Goal: Task Accomplishment & Management: Manage account settings

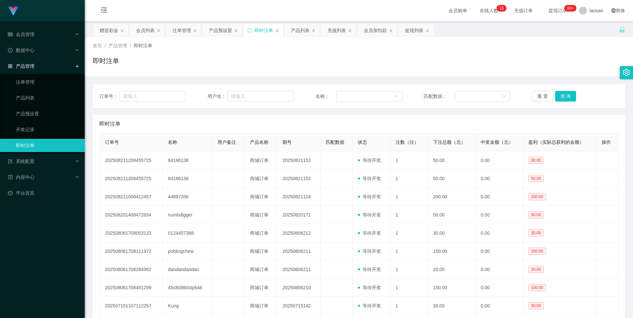
click at [109, 32] on div "赠送彩金" at bounding box center [109, 30] width 19 height 13
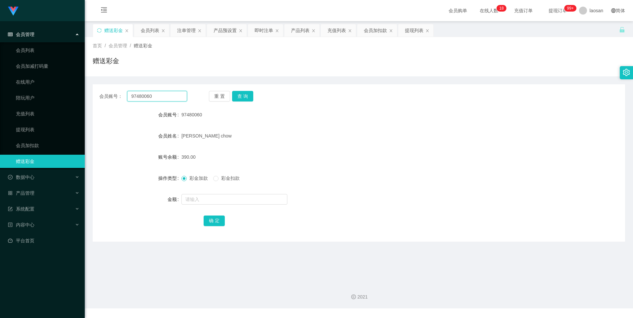
drag, startPoint x: 157, startPoint y: 97, endPoint x: 98, endPoint y: 102, distance: 60.0
click at [99, 102] on div "会员账号： 97480060 重 置 查 询 会员账号 97480060 会员姓名 [PERSON_NAME] chow 账号余额 390.00 操作类型 彩…" at bounding box center [359, 162] width 532 height 157
paste input "97480060"
type input "97480060"
click at [246, 95] on button "查 询" at bounding box center [242, 96] width 21 height 11
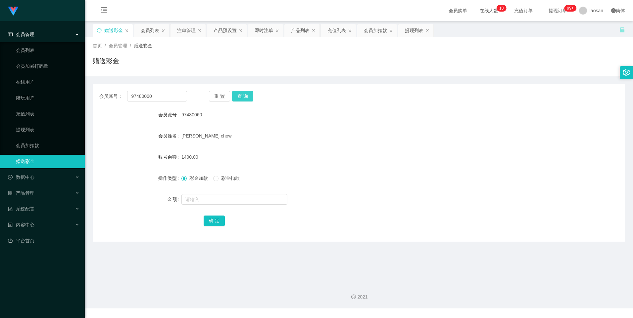
click at [246, 95] on div "重 置 查 询" at bounding box center [253, 96] width 88 height 11
click at [202, 201] on input "text" at bounding box center [234, 199] width 106 height 11
type input "1900"
click at [209, 222] on button "确 定" at bounding box center [213, 221] width 21 height 11
click at [242, 96] on button "查 询" at bounding box center [242, 96] width 21 height 11
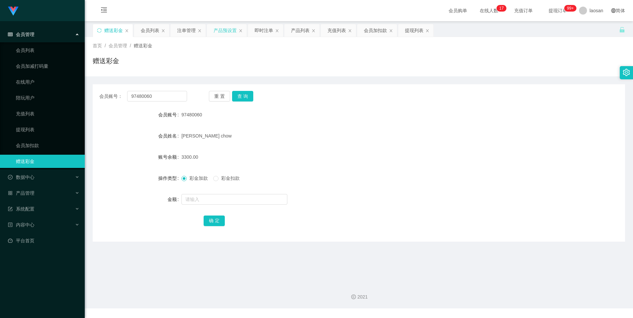
click at [224, 32] on div "产品预设置" at bounding box center [224, 30] width 23 height 13
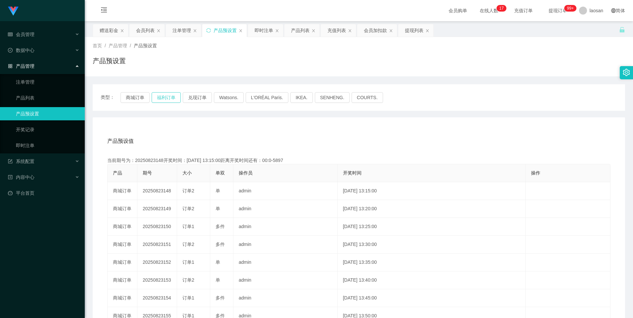
click at [163, 97] on button "福利订单" at bounding box center [166, 97] width 29 height 11
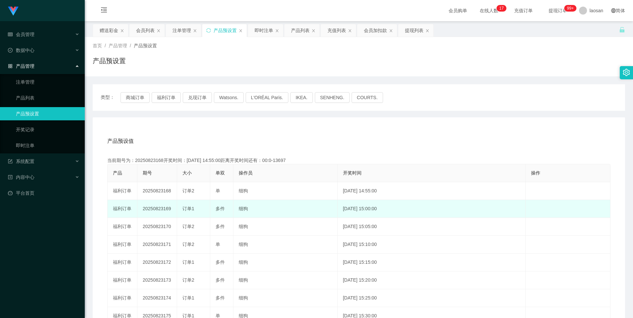
drag, startPoint x: 165, startPoint y: 207, endPoint x: 194, endPoint y: 209, distance: 28.9
click at [194, 209] on tr "福利订单 20250823169 订单1 多件 细狗 [DATE] 15:00:00 编 辑 限制投注" at bounding box center [359, 209] width 503 height 18
click at [263, 30] on div "即时注单" at bounding box center [263, 30] width 19 height 13
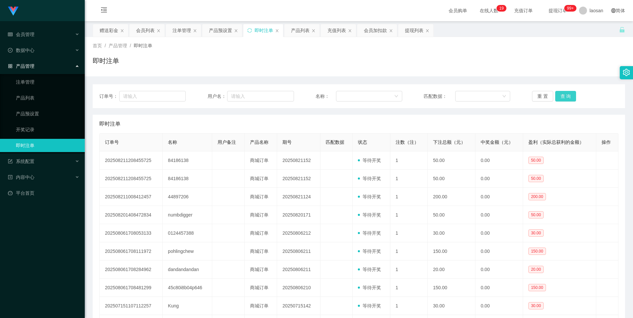
click at [561, 95] on button "查 询" at bounding box center [565, 96] width 21 height 11
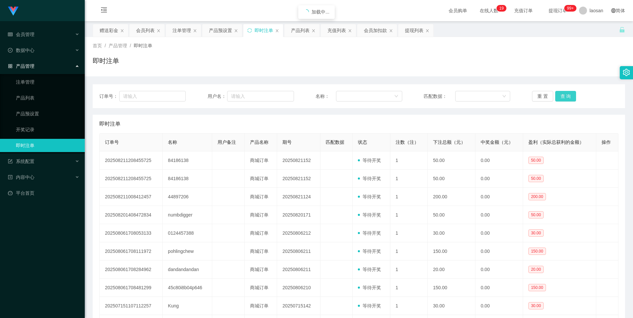
click at [561, 95] on button "查 询" at bounding box center [565, 96] width 21 height 11
click at [563, 99] on button "查 询" at bounding box center [565, 96] width 21 height 11
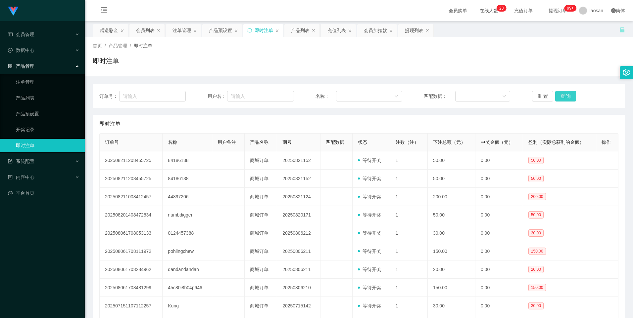
click at [562, 97] on button "查 询" at bounding box center [565, 96] width 21 height 11
click at [177, 27] on div "注单管理" at bounding box center [181, 30] width 19 height 13
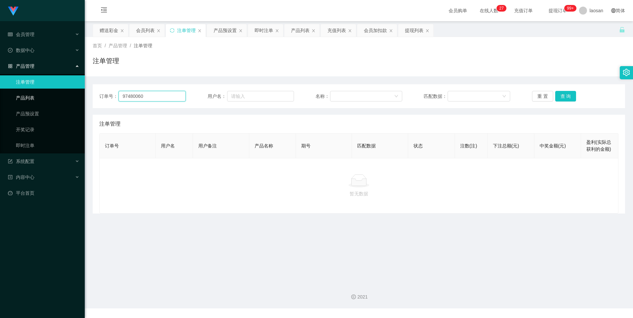
drag, startPoint x: 168, startPoint y: 98, endPoint x: 42, endPoint y: 102, distance: 125.5
click at [42, 102] on section "Jingdong工作台代理端 会员管理 会员列表 会员加减打码量 在线用户 陪玩用户 充值列表 提现列表 会员加扣款 赠送彩金 数据中心 员工统计 团队统计 …" at bounding box center [316, 154] width 633 height 309
click at [263, 99] on input "text" at bounding box center [260, 96] width 67 height 11
paste input "97480060"
type input "97480060"
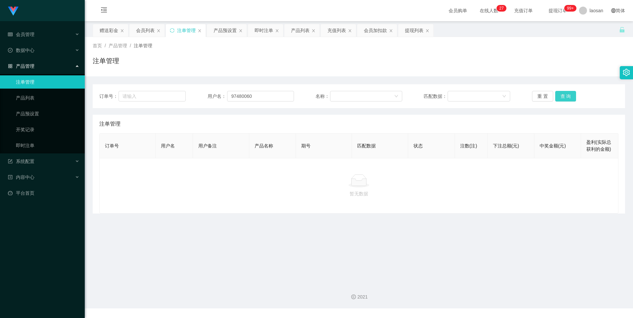
click at [568, 97] on button "查 询" at bounding box center [565, 96] width 21 height 11
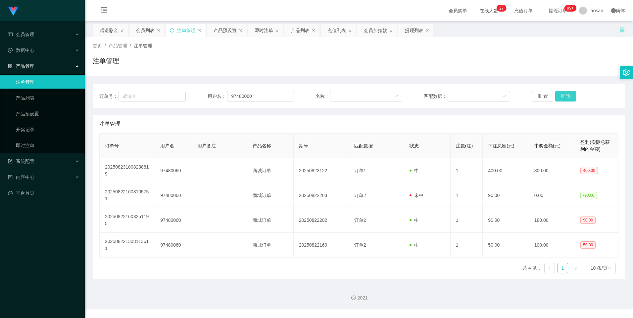
click at [568, 97] on button "查 询" at bounding box center [565, 96] width 21 height 11
click at [568, 97] on div "重 置 查 询" at bounding box center [575, 96] width 86 height 11
click at [568, 97] on button "查 询" at bounding box center [565, 96] width 21 height 11
click at [568, 97] on div "重 置 查 询" at bounding box center [575, 96] width 86 height 11
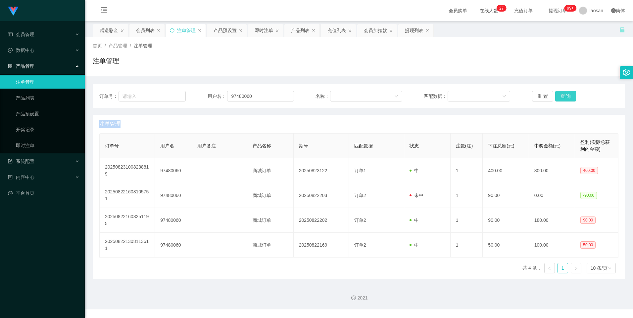
click at [568, 97] on button "查 询" at bounding box center [565, 96] width 21 height 11
click at [568, 97] on div "重 置 查 询" at bounding box center [575, 96] width 86 height 11
click at [568, 97] on button "查 询" at bounding box center [565, 96] width 21 height 11
click at [570, 96] on button "查 询" at bounding box center [565, 96] width 21 height 11
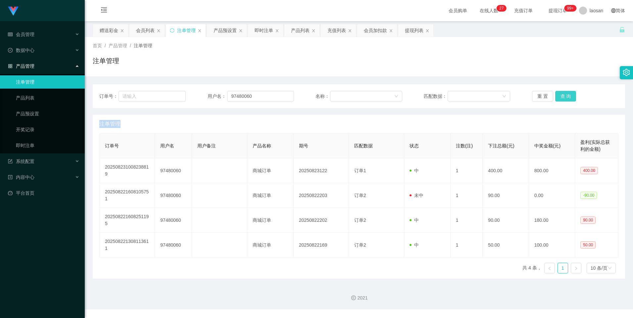
click at [570, 96] on div "重 置 查 询" at bounding box center [575, 96] width 86 height 11
click at [571, 96] on button "查 询" at bounding box center [565, 96] width 21 height 11
click at [572, 96] on div "重 置 查 询" at bounding box center [575, 96] width 86 height 11
drag, startPoint x: 576, startPoint y: 90, endPoint x: 564, endPoint y: 95, distance: 13.2
click at [576, 90] on div "订单号： 用户名： 97480060 名称： 匹配数据： 重 置 查 询" at bounding box center [359, 96] width 532 height 24
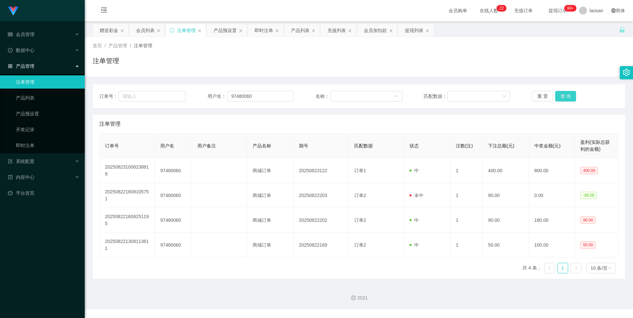
click at [564, 95] on button "查 询" at bounding box center [565, 96] width 21 height 11
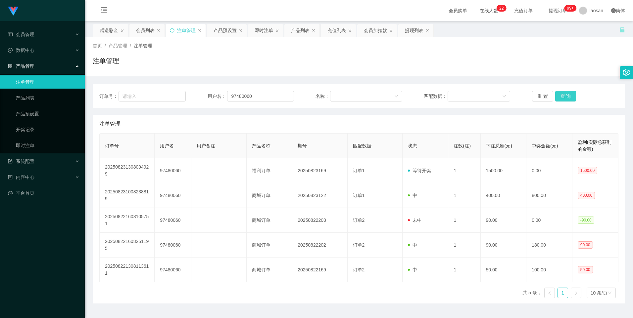
click at [564, 95] on button "查 询" at bounding box center [565, 96] width 21 height 11
drag, startPoint x: 260, startPoint y: 94, endPoint x: 193, endPoint y: 99, distance: 67.4
click at [193, 99] on div "订单号： 用户名： 97480060 名称： 匹配数据： 重 置 查 询" at bounding box center [358, 96] width 519 height 11
click at [138, 30] on div "会员列表" at bounding box center [145, 30] width 19 height 13
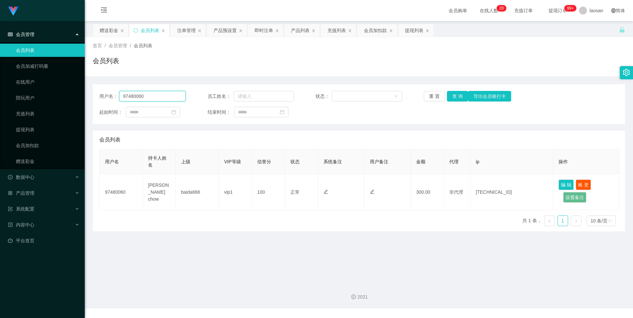
drag, startPoint x: 157, startPoint y: 97, endPoint x: 111, endPoint y: 99, distance: 45.4
click at [111, 99] on div "用户名： 97480060" at bounding box center [142, 96] width 86 height 11
click at [460, 95] on button "查 询" at bounding box center [457, 96] width 21 height 11
